Goal: Information Seeking & Learning: Check status

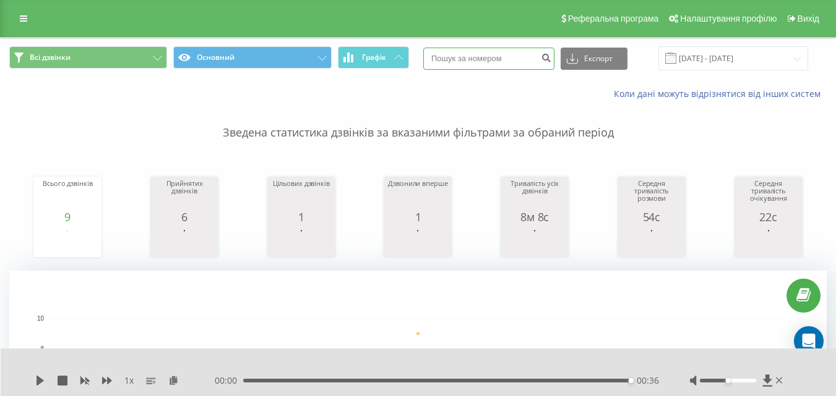
click at [486, 63] on input at bounding box center [488, 59] width 131 height 22
paste input "+38 (097) 772 93 75"
type input "+38 (097) 772 93 75"
click at [551, 59] on icon "submit" at bounding box center [546, 56] width 11 height 7
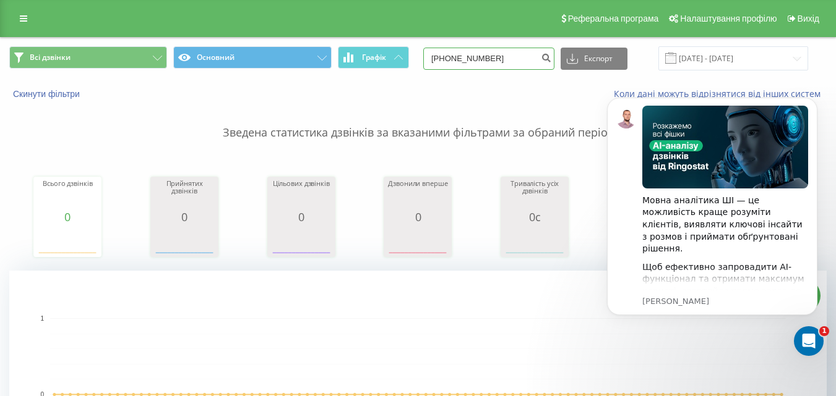
click at [457, 58] on input "[PHONE_NUMBER]" at bounding box center [488, 59] width 131 height 22
type input "(097)7729375"
click at [551, 56] on icon "submit" at bounding box center [546, 56] width 11 height 7
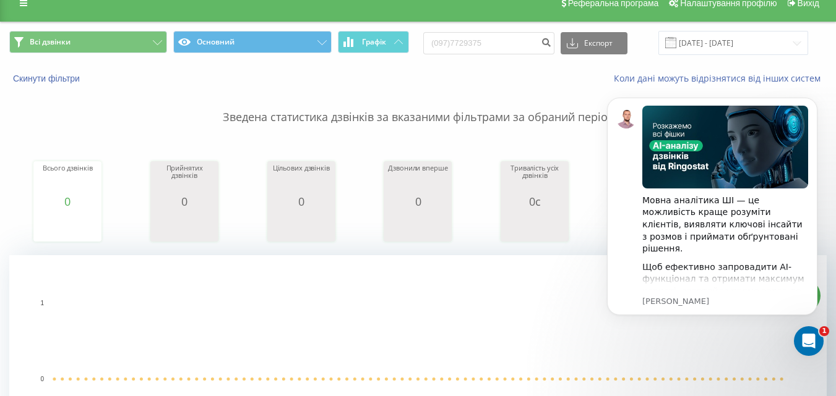
scroll to position [124, 0]
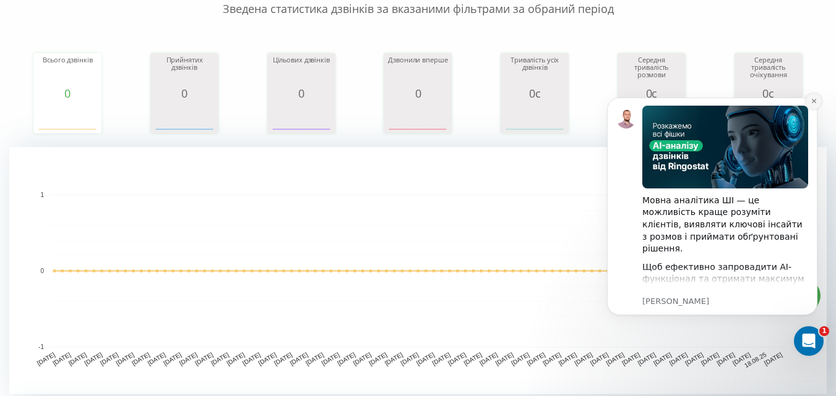
click at [813, 100] on icon "Dismiss notification" at bounding box center [813, 101] width 7 height 7
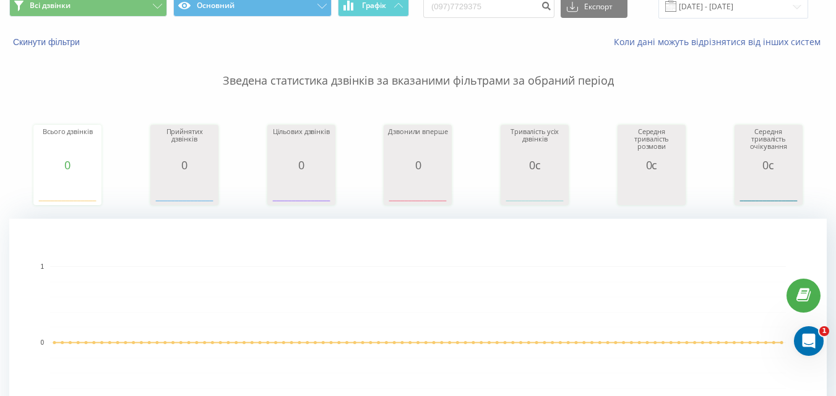
scroll to position [0, 0]
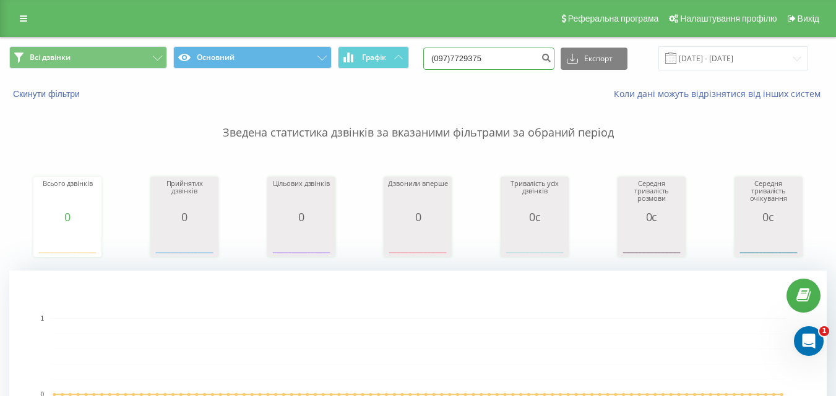
drag, startPoint x: 515, startPoint y: 64, endPoint x: 469, endPoint y: 58, distance: 45.6
click at [469, 58] on input "(097)7729375" at bounding box center [488, 59] width 131 height 22
click at [511, 59] on input "(097)7729375" at bounding box center [488, 59] width 131 height 22
drag, startPoint x: 513, startPoint y: 59, endPoint x: 442, endPoint y: 67, distance: 72.1
click at [442, 67] on input "(097)7729375" at bounding box center [488, 59] width 131 height 22
